Goal: Task Accomplishment & Management: Complete application form

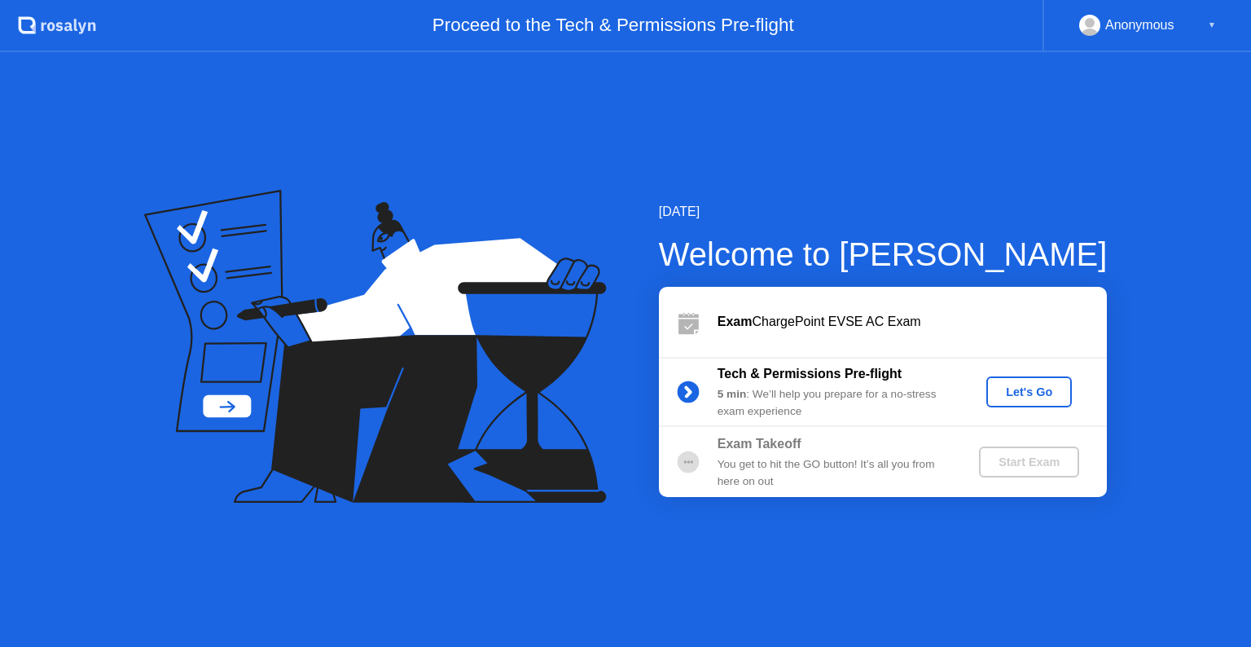
click at [1021, 394] on div "Let's Go" at bounding box center [1029, 391] width 72 height 13
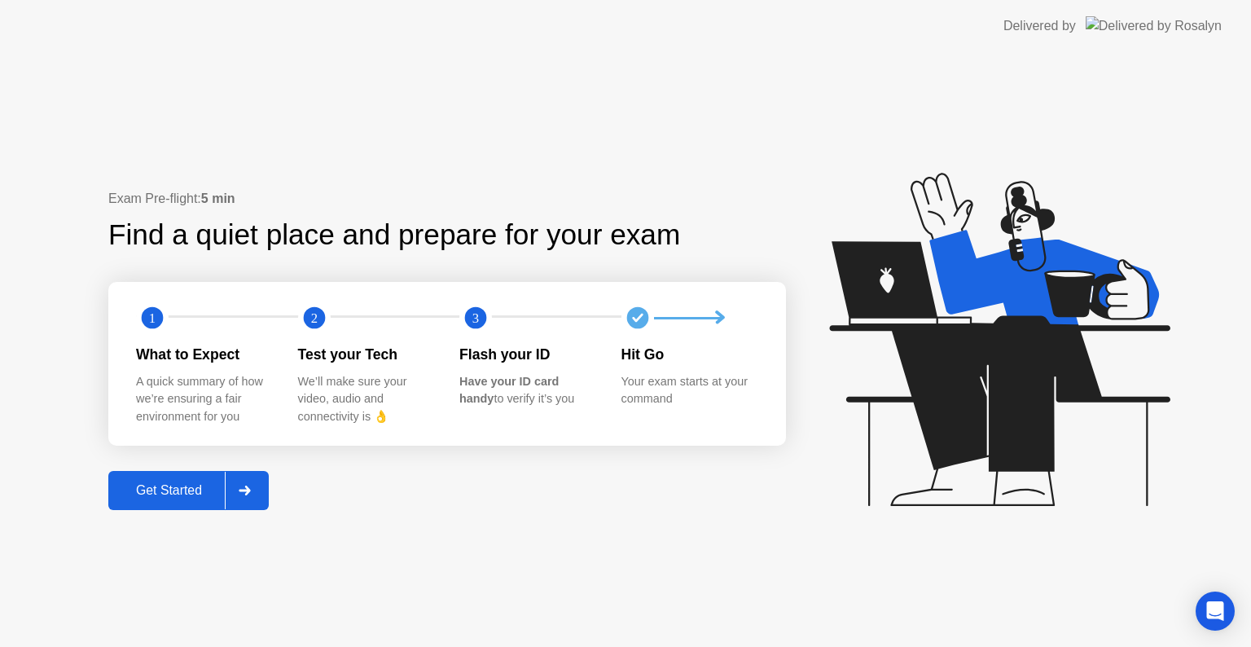
click at [185, 485] on div "Get Started" at bounding box center [169, 490] width 112 height 15
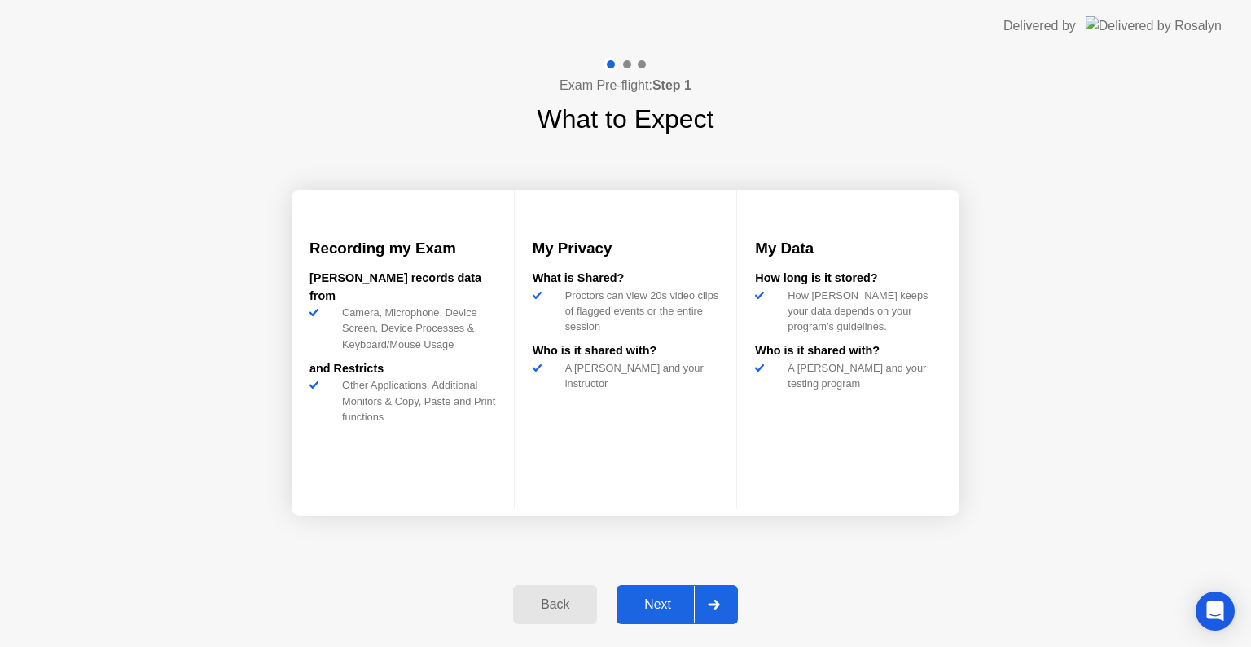
click at [641, 593] on button "Next" at bounding box center [677, 604] width 121 height 39
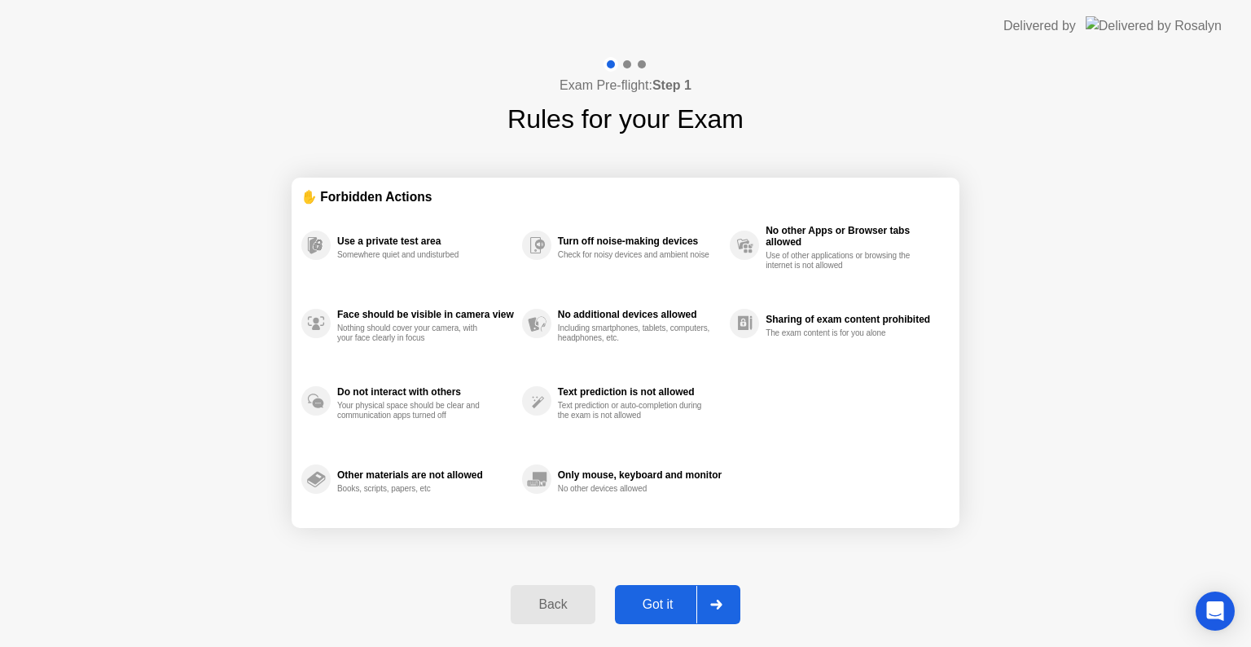
click at [641, 593] on button "Got it" at bounding box center [677, 604] width 125 height 39
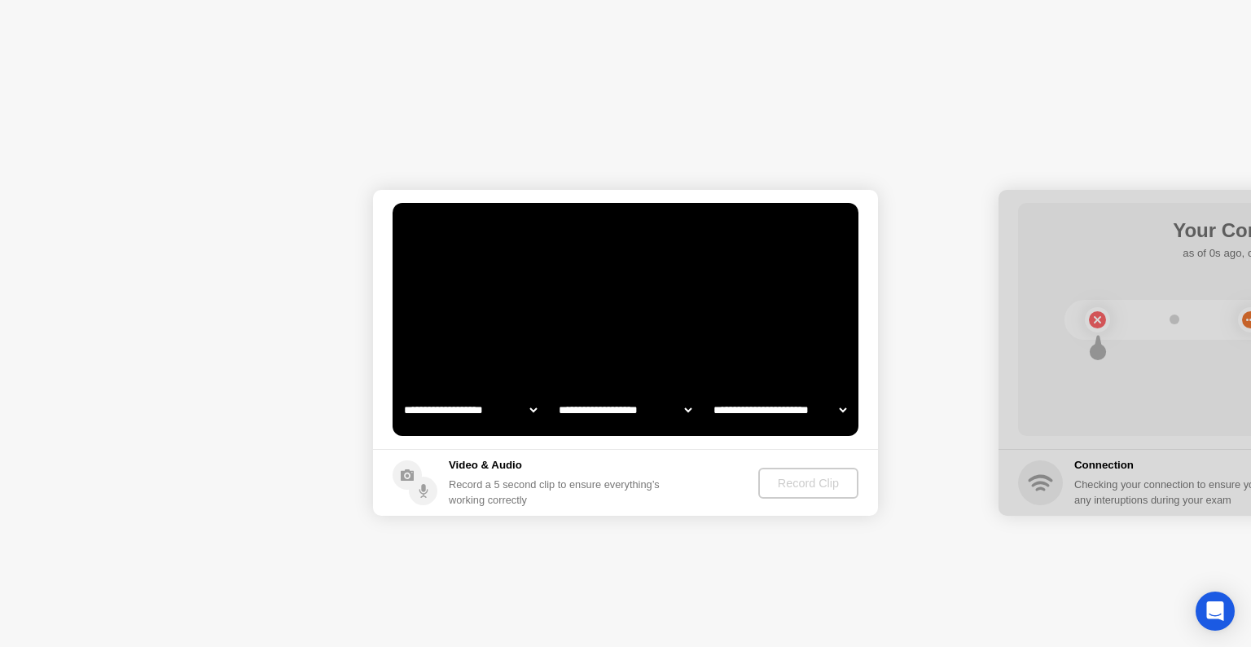
select select "**********"
select select "*******"
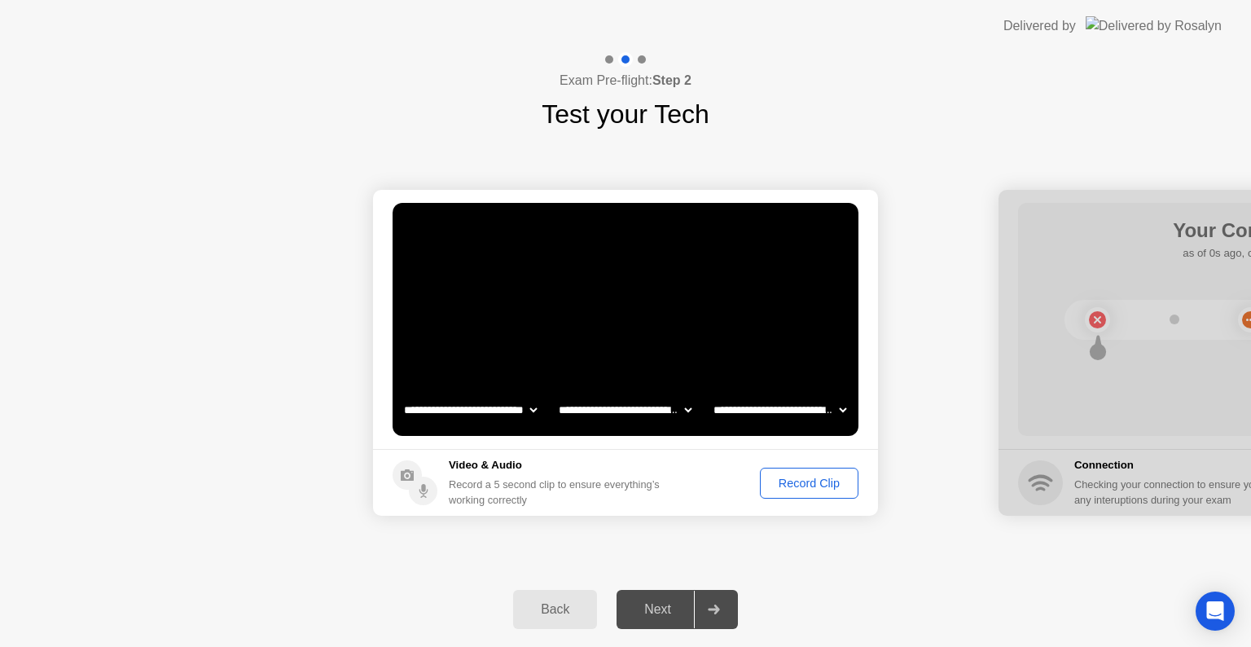
click at [788, 476] on div "Record Clip" at bounding box center [809, 482] width 87 height 13
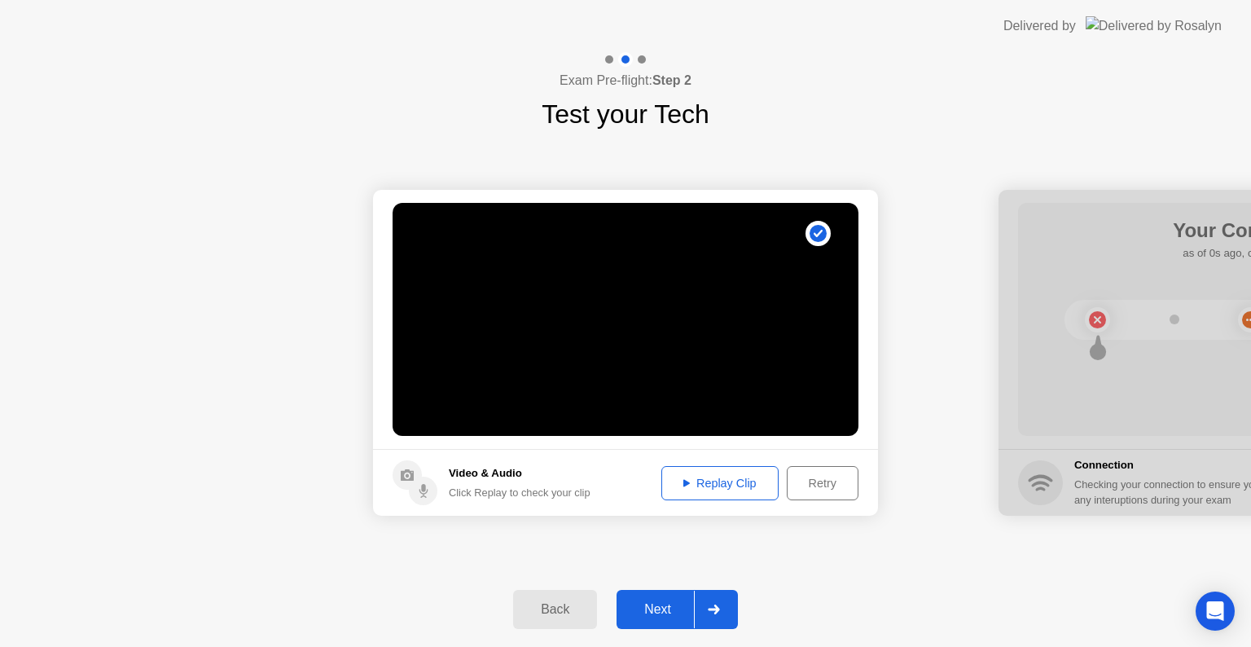
click at [758, 476] on div "Replay Clip" at bounding box center [720, 482] width 106 height 13
click at [655, 609] on div "Next" at bounding box center [657, 609] width 72 height 15
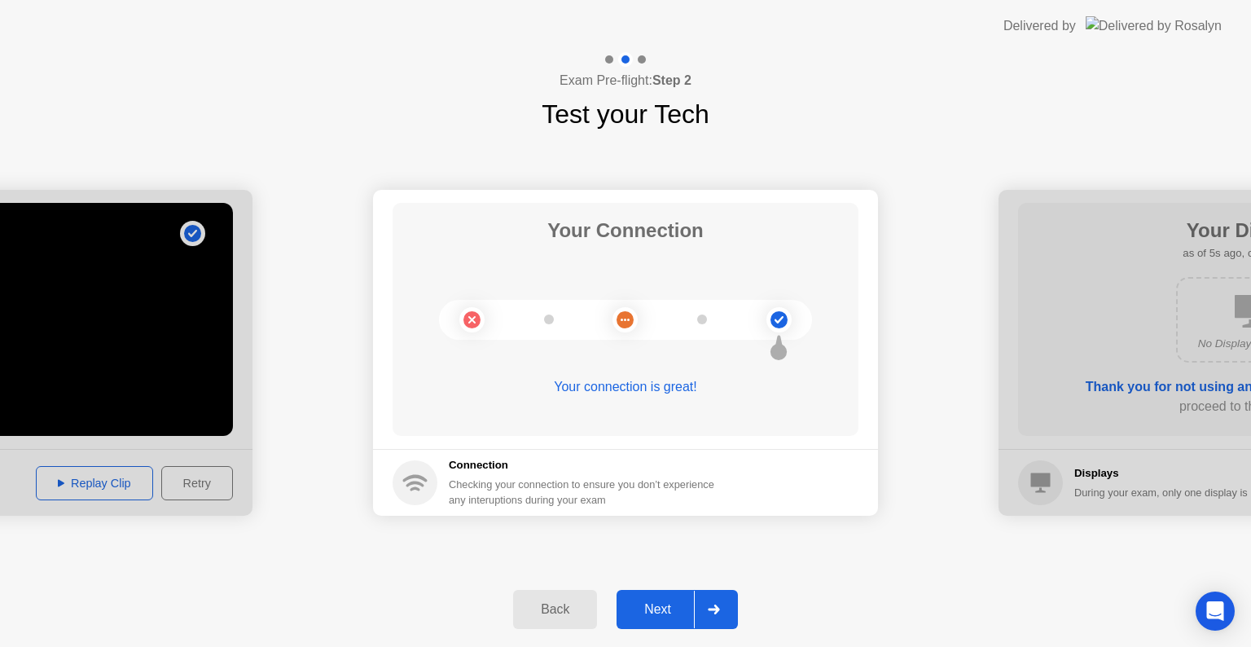
click at [643, 602] on div "Next" at bounding box center [657, 609] width 72 height 15
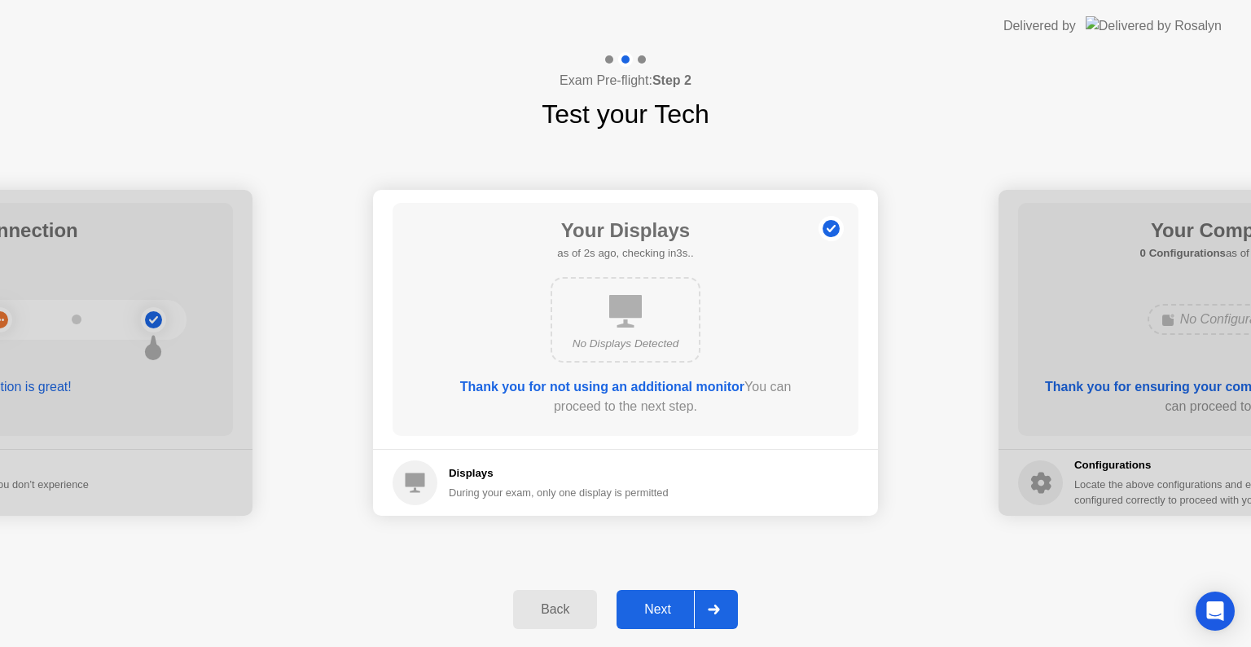
click at [649, 615] on div "Next" at bounding box center [657, 609] width 72 height 15
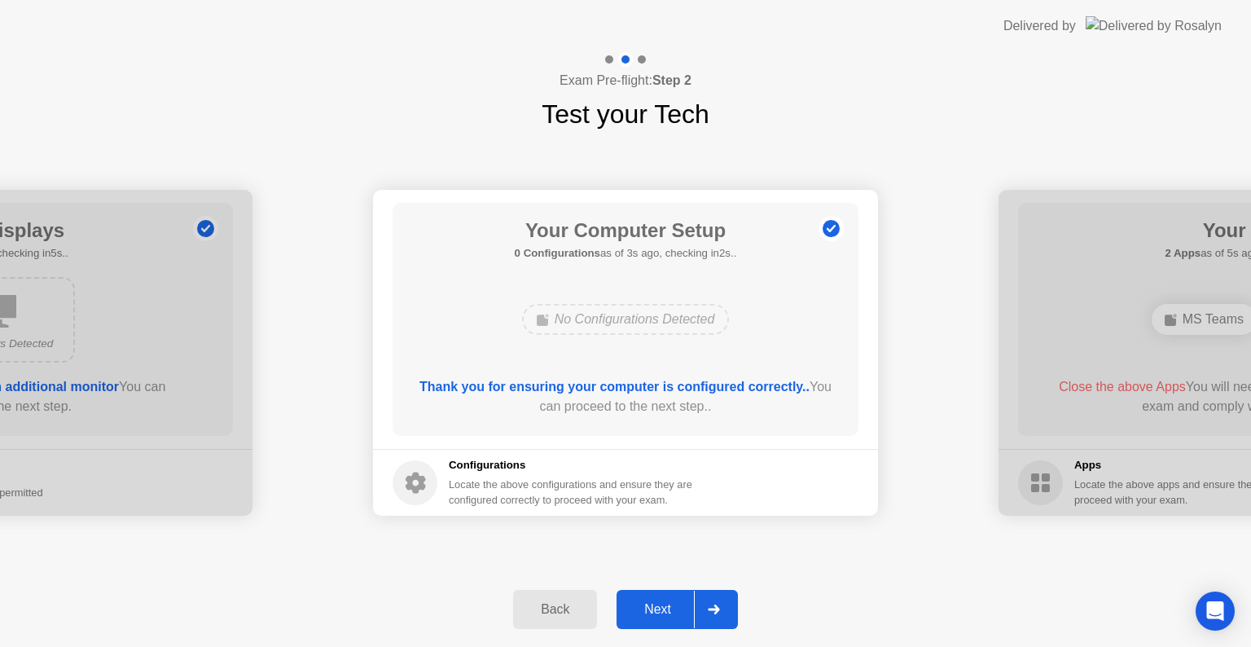
click at [644, 604] on div "Next" at bounding box center [657, 609] width 72 height 15
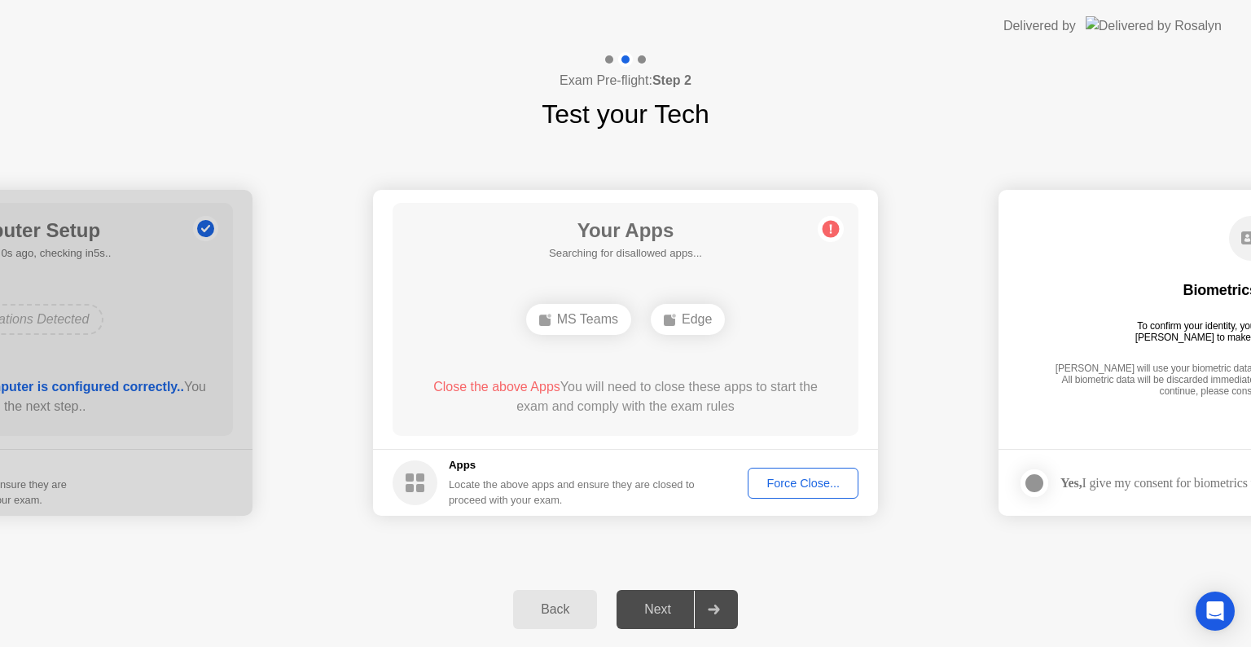
click at [761, 398] on div "Close the above Apps You will need to close these apps to start the exam and co…" at bounding box center [625, 396] width 419 height 39
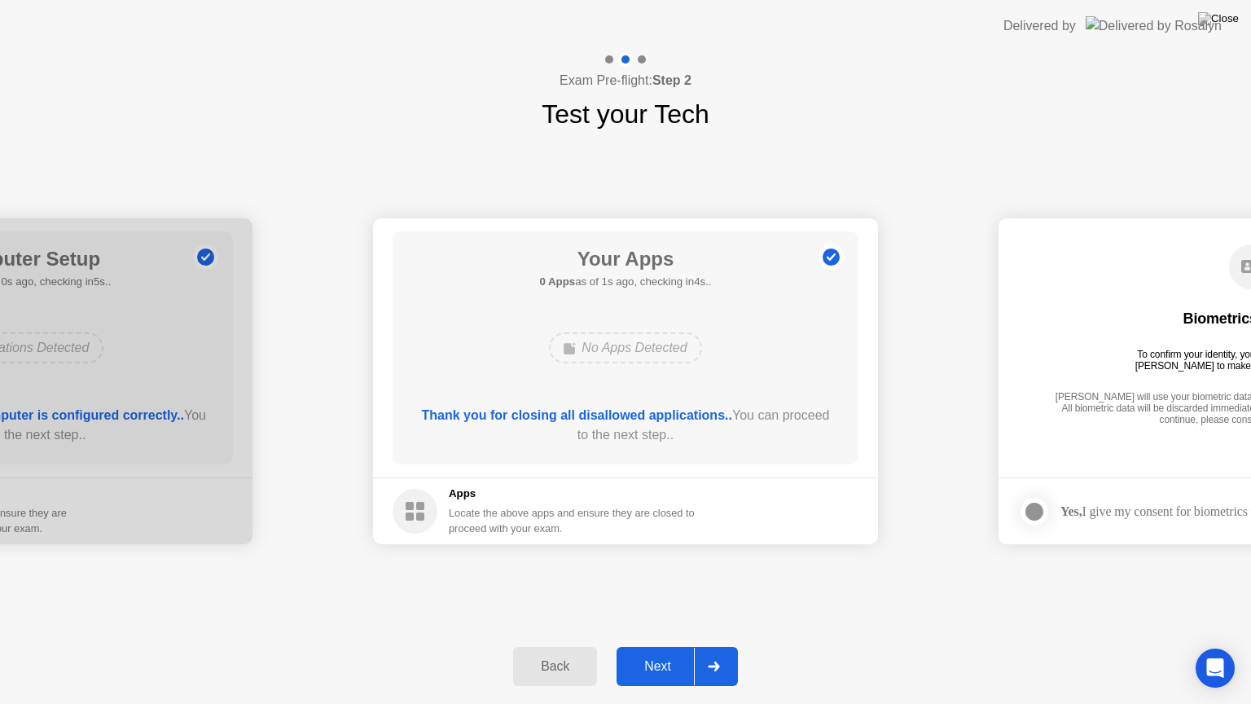
click at [661, 646] on div "Next" at bounding box center [657, 666] width 72 height 15
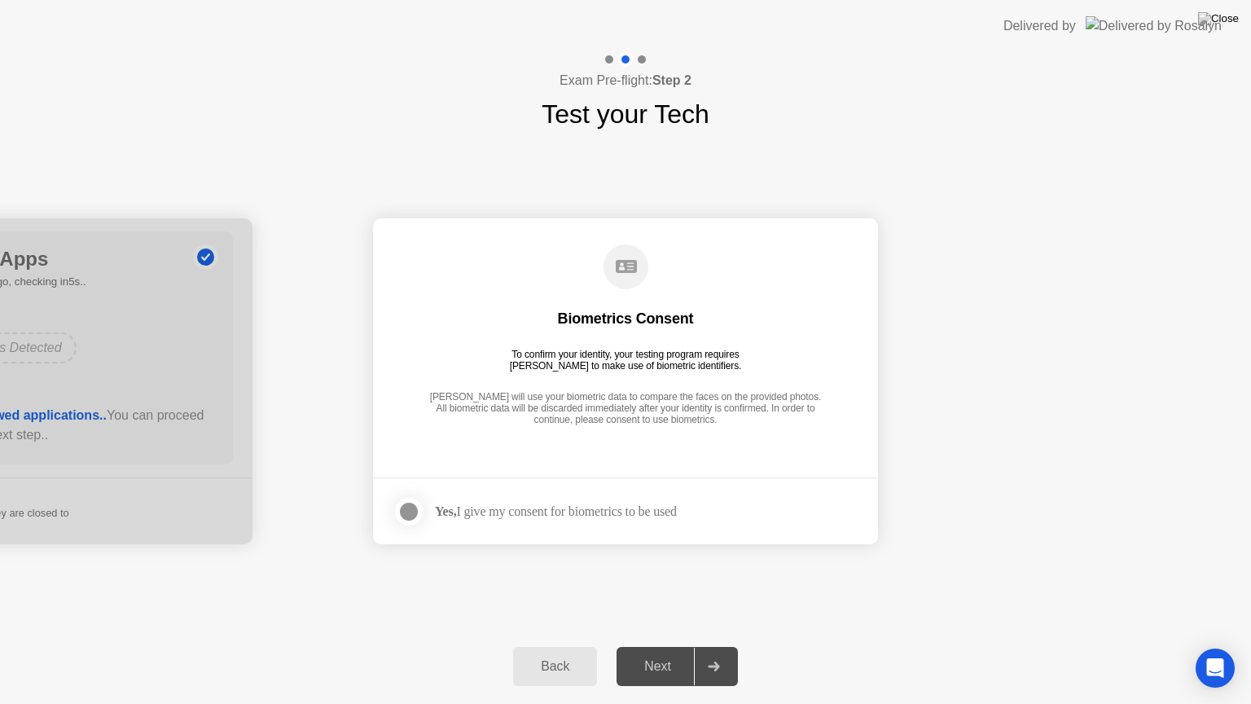
click at [410, 509] on div at bounding box center [409, 512] width 20 height 20
click at [659, 646] on div "Next" at bounding box center [657, 666] width 72 height 15
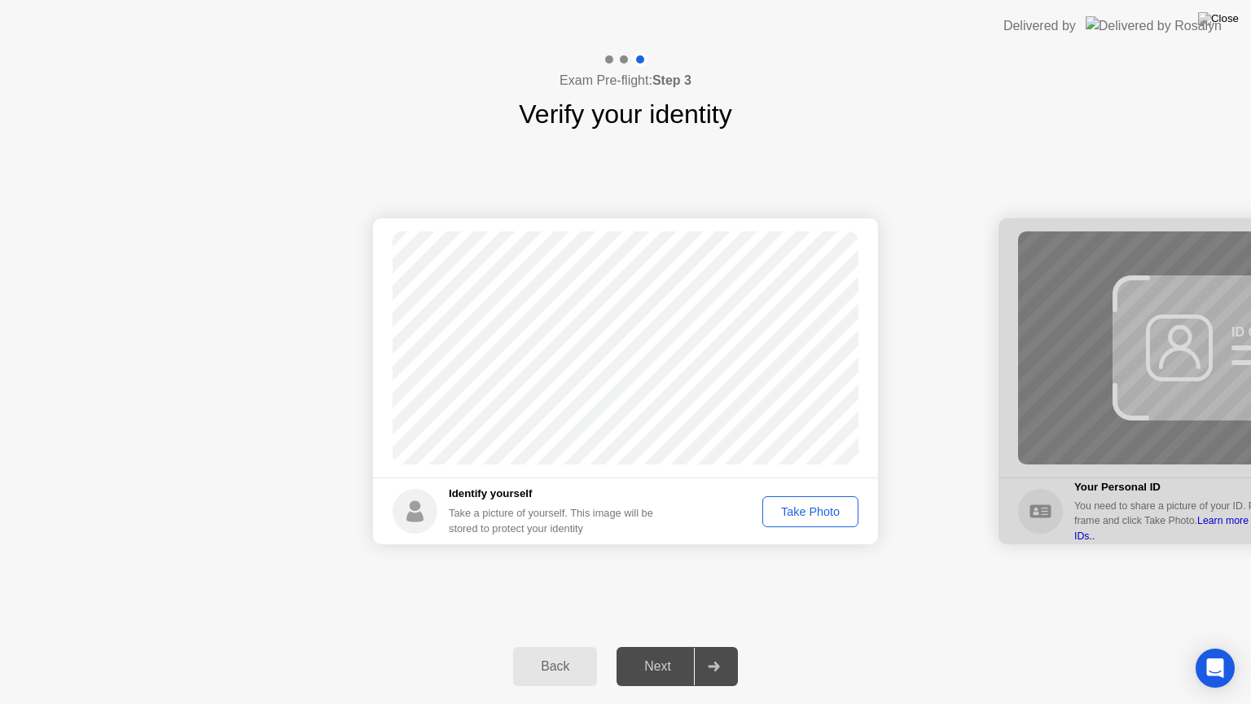
click at [785, 511] on div "Take Photo" at bounding box center [810, 511] width 85 height 13
click at [652, 646] on div "Next" at bounding box center [657, 666] width 72 height 15
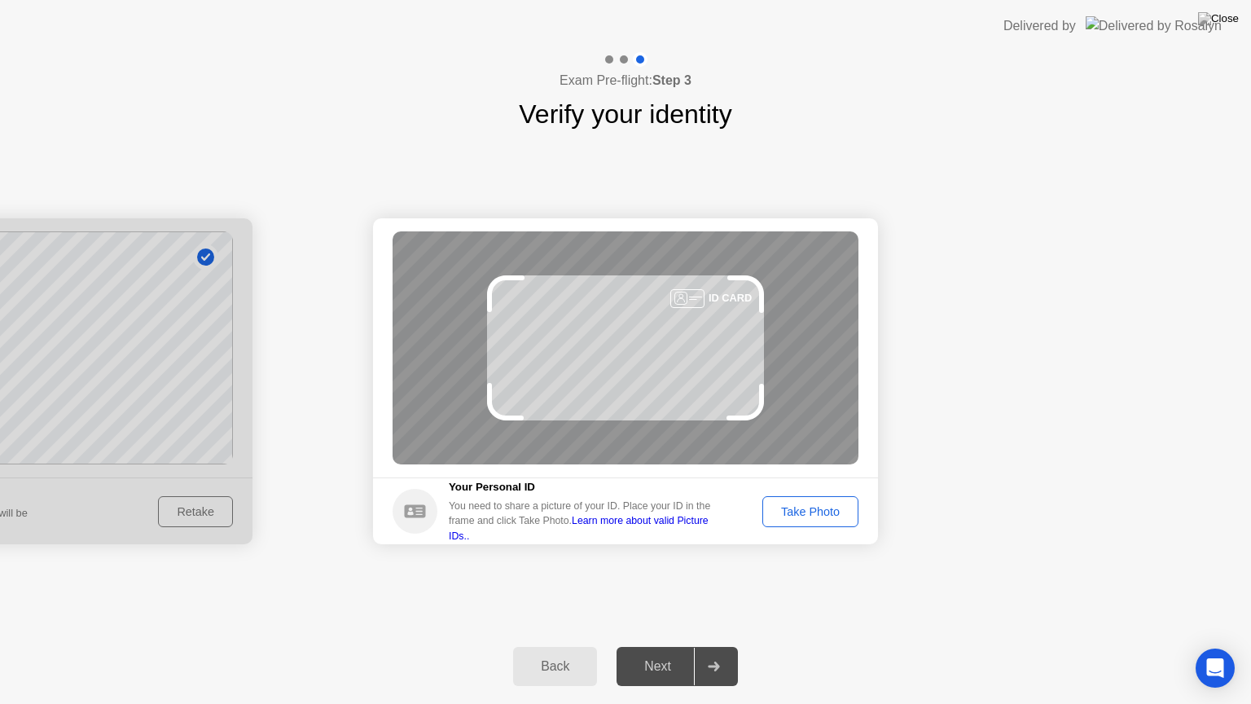
click at [818, 510] on div "Take Photo" at bounding box center [810, 511] width 85 height 13
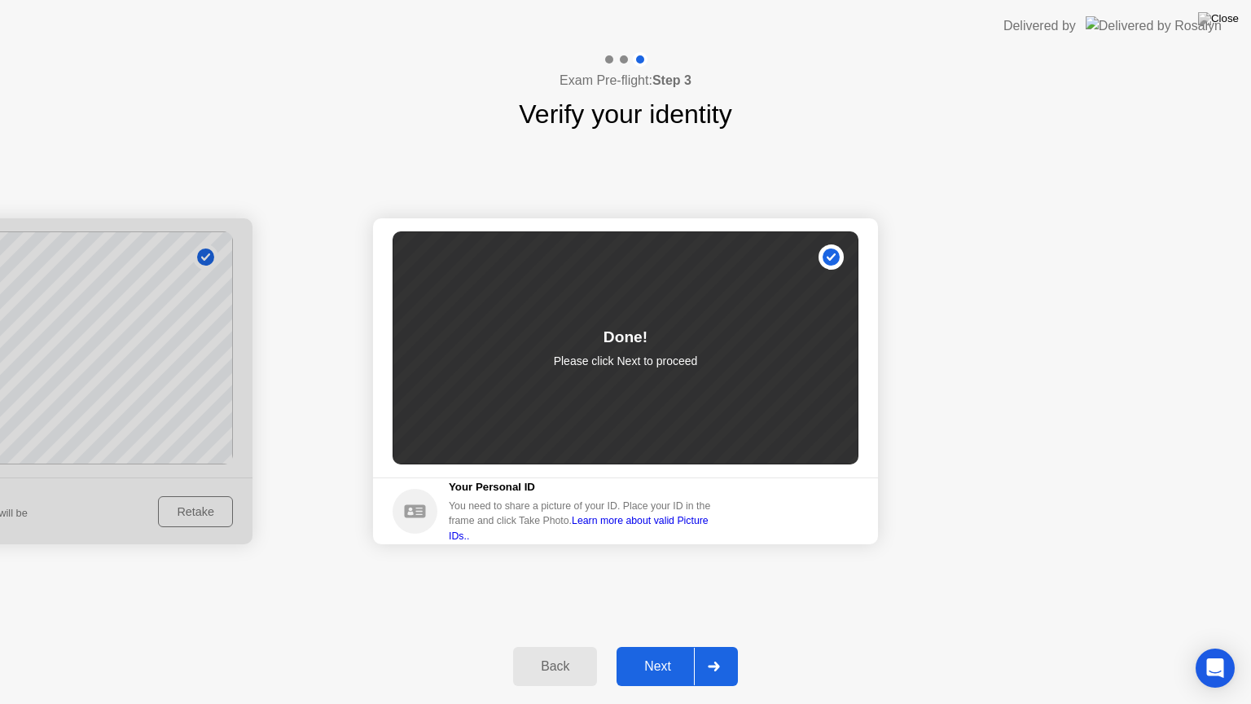
click at [648, 646] on div "Next" at bounding box center [657, 666] width 72 height 15
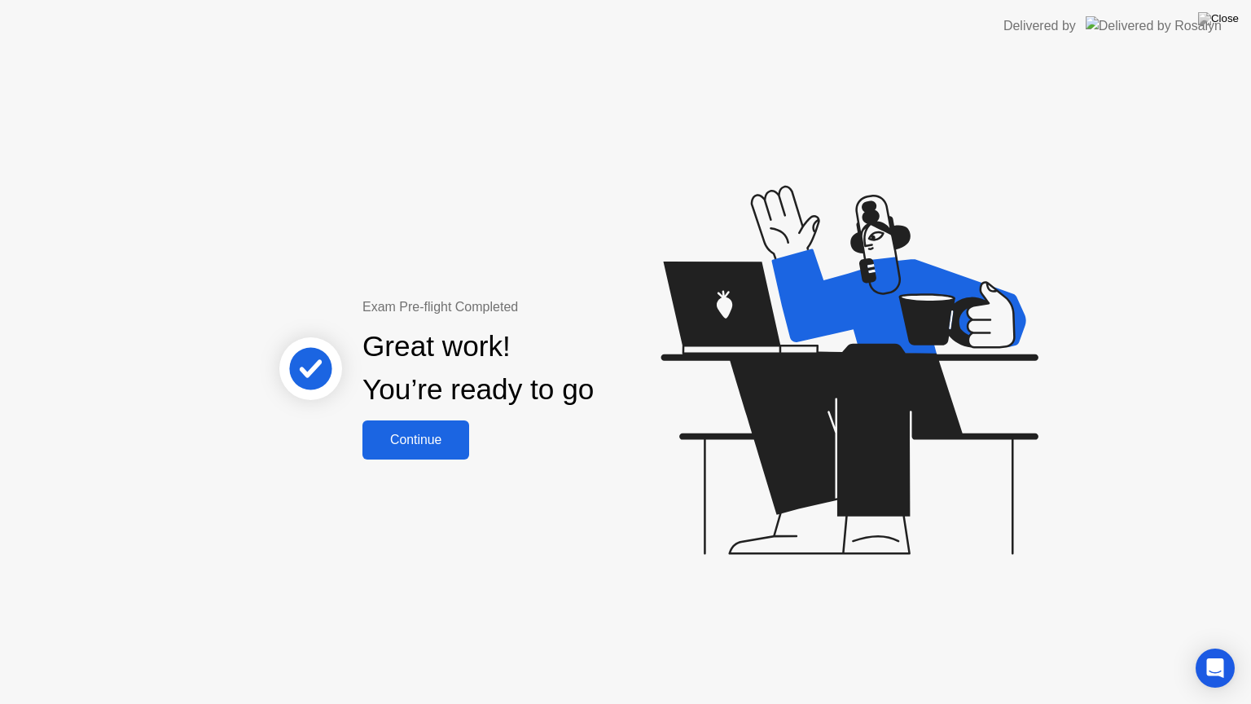
click at [415, 428] on button "Continue" at bounding box center [415, 439] width 107 height 39
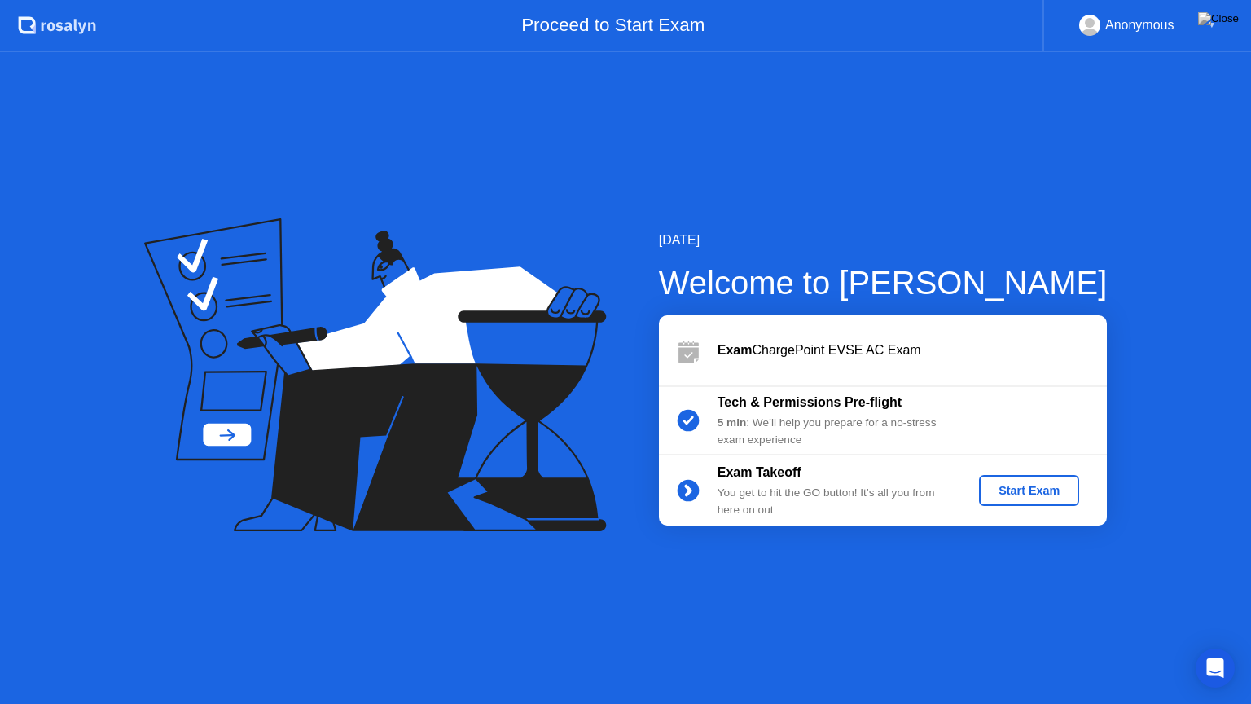
click at [1016, 494] on div "Start Exam" at bounding box center [1028, 490] width 87 height 13
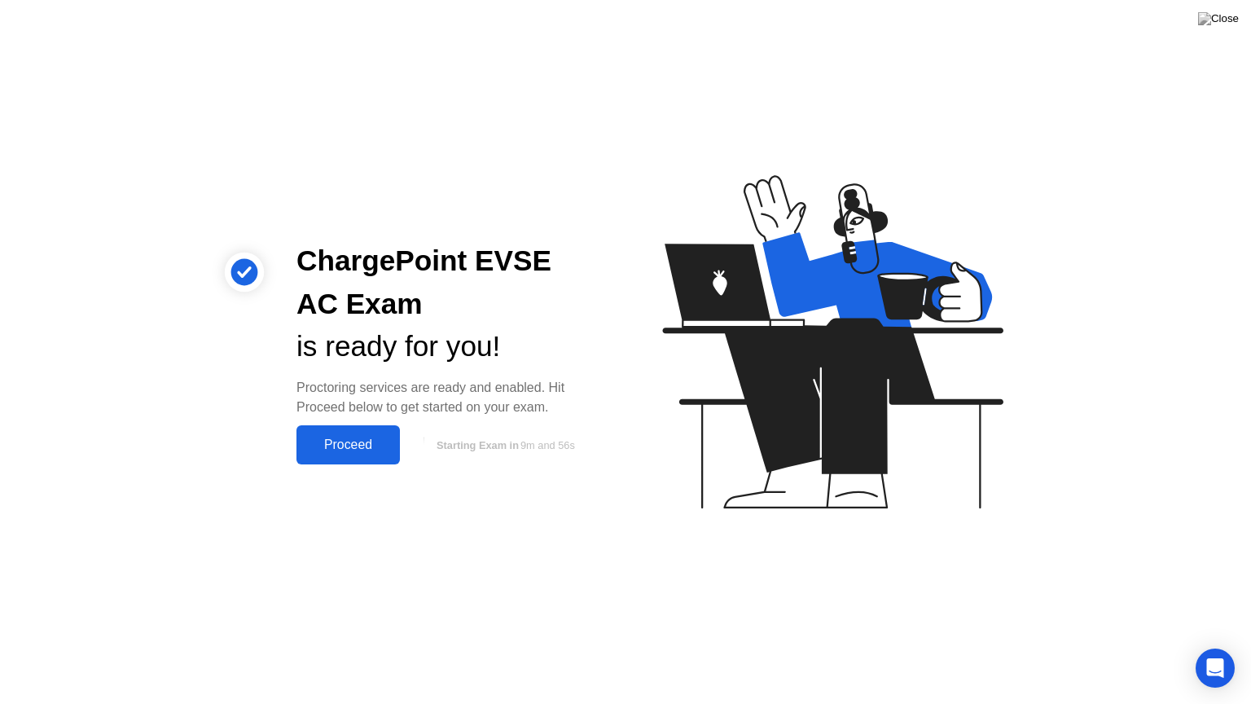
click at [353, 440] on div "Proceed" at bounding box center [348, 444] width 94 height 15
